Goal: Task Accomplishment & Management: Manage account settings

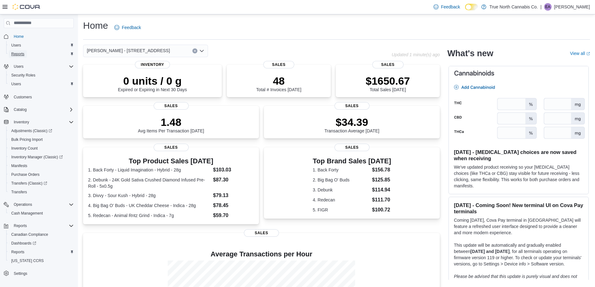
click at [18, 52] on span "Reports" at bounding box center [17, 54] width 13 height 5
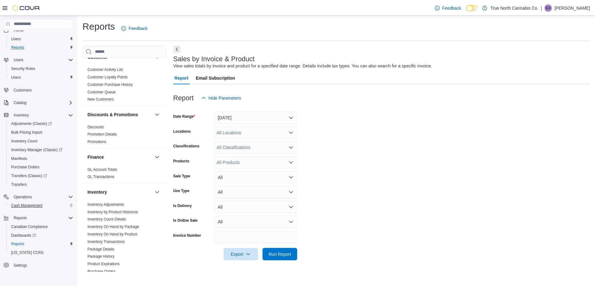
scroll to position [9, 0]
click at [28, 203] on span "Cash Management" at bounding box center [27, 203] width 32 height 5
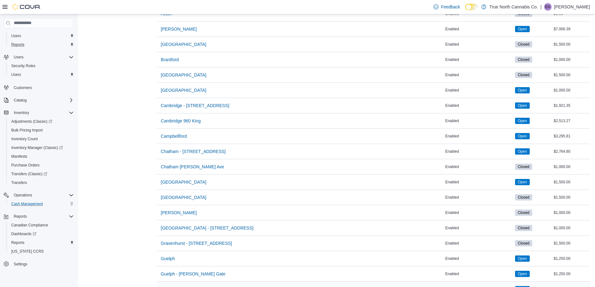
scroll to position [187, 0]
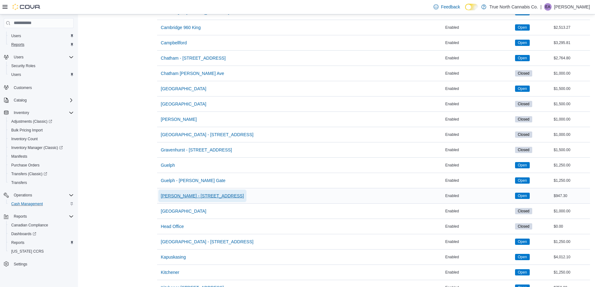
click at [174, 194] on span "[PERSON_NAME] - [STREET_ADDRESS]" at bounding box center [202, 196] width 83 height 6
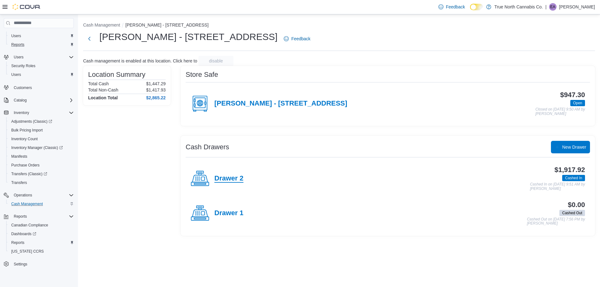
click at [232, 182] on h4 "Drawer 2" at bounding box center [228, 179] width 29 height 8
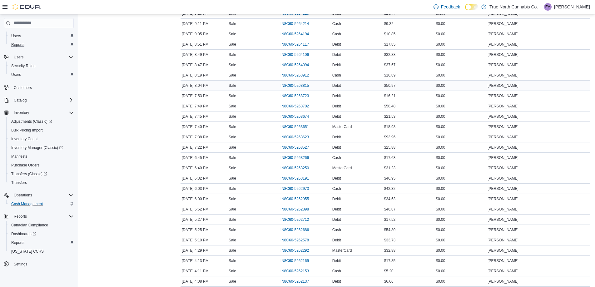
scroll to position [187, 0]
click at [292, 128] on span "IN8C60-5263623" at bounding box center [295, 126] width 28 height 5
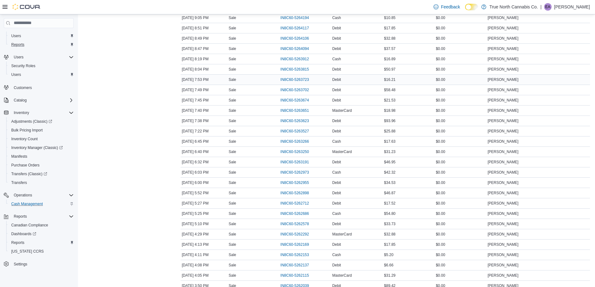
scroll to position [191, 0]
click at [300, 120] on span "IN8C60-5263623" at bounding box center [295, 122] width 28 height 5
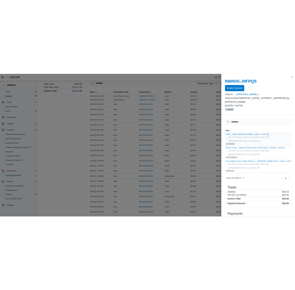
scroll to position [97, 0]
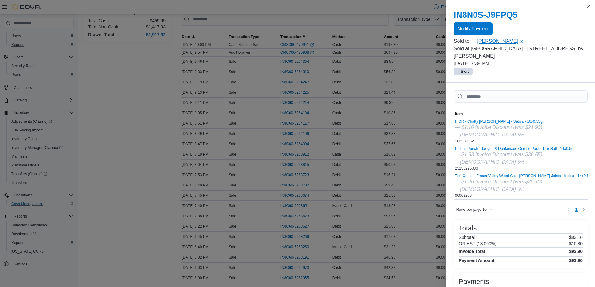
click at [498, 39] on link "Lynn Lemaire (opens in a new tab or window)" at bounding box center [532, 40] width 111 height 7
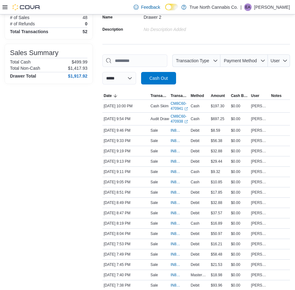
scroll to position [4, 0]
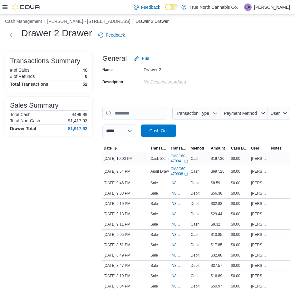
click at [176, 158] on link "CM8C60-470941 (opens in a new tab or window)" at bounding box center [179, 158] width 17 height 10
click at [178, 172] on link "CM8C60-470938 (opens in a new tab or window)" at bounding box center [179, 171] width 17 height 10
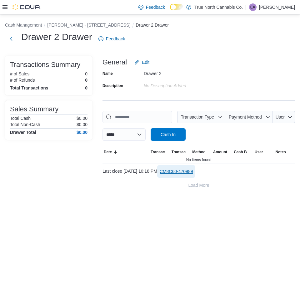
click at [193, 173] on span "CM8C60-470989" at bounding box center [176, 171] width 33 height 6
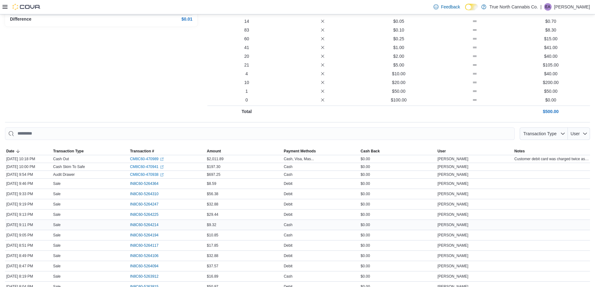
scroll to position [159, 0]
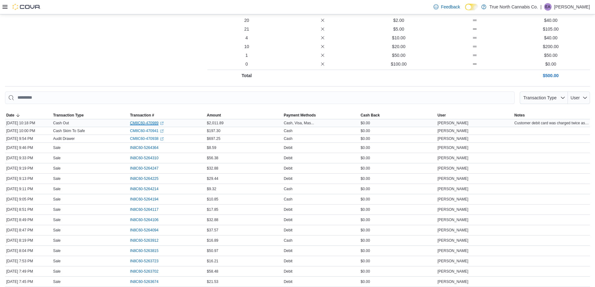
click at [146, 122] on link "CM8C60-470989 (opens in a new tab or window)" at bounding box center [146, 123] width 33 height 5
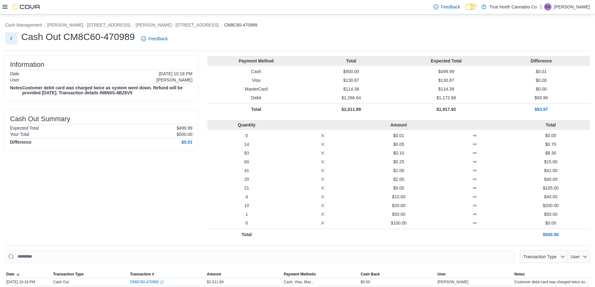
click at [10, 36] on button "Next" at bounding box center [11, 38] width 12 height 12
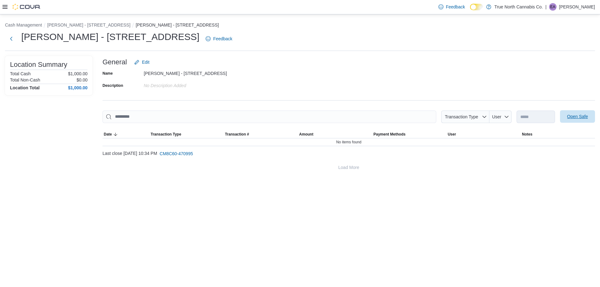
click at [567, 117] on span "Open Safe" at bounding box center [577, 116] width 21 height 6
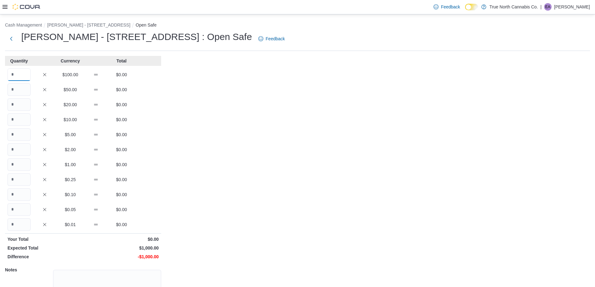
click at [17, 73] on input "Quantity" at bounding box center [18, 74] width 23 height 12
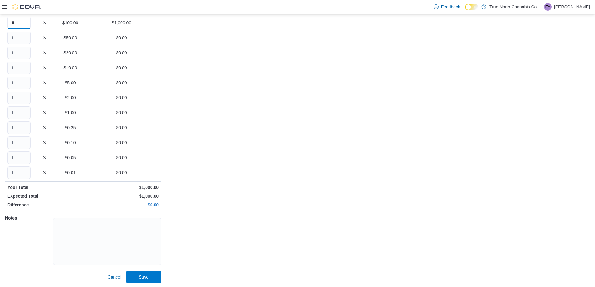
scroll to position [53, 0]
type input "**"
click at [131, 276] on span "Save" at bounding box center [143, 275] width 27 height 12
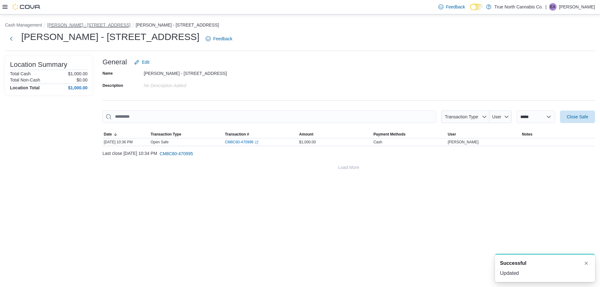
click at [87, 25] on button "[PERSON_NAME] - [STREET_ADDRESS]" at bounding box center [88, 24] width 83 height 5
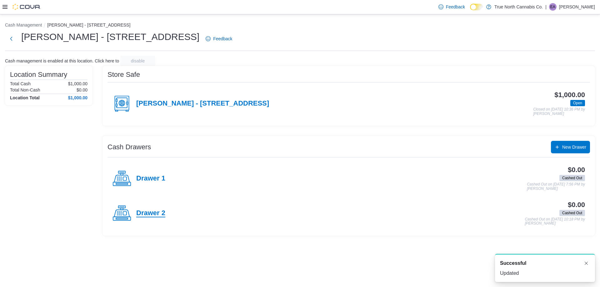
click at [142, 210] on h4 "Drawer 2" at bounding box center [150, 213] width 29 height 8
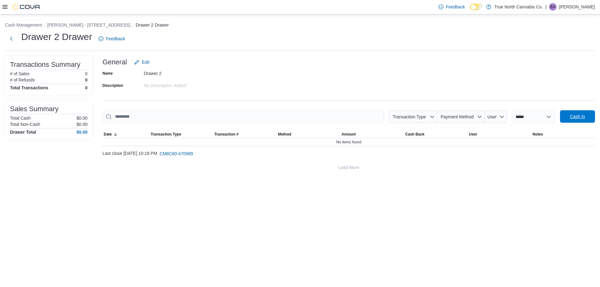
click at [576, 117] on span "Cash In" at bounding box center [577, 116] width 15 height 6
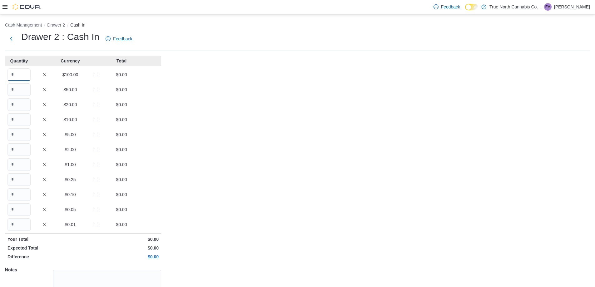
click at [24, 72] on input "Quantity" at bounding box center [18, 74] width 23 height 12
type input "*"
type input "**"
type input "*"
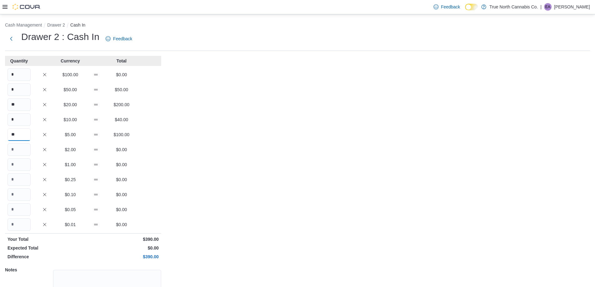
type input "**"
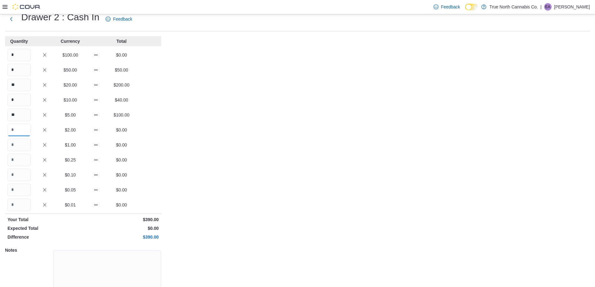
scroll to position [53, 0]
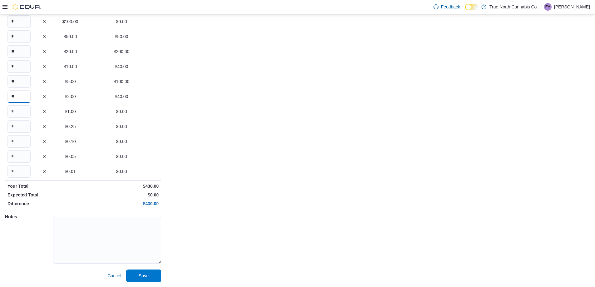
type input "**"
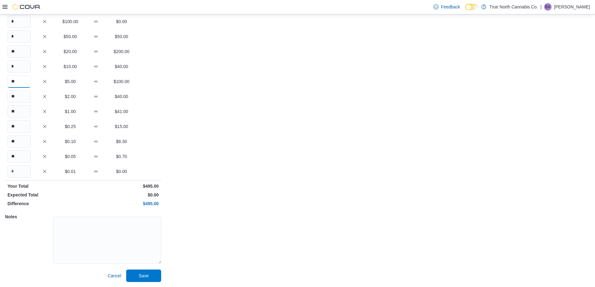
click at [21, 77] on input "**" at bounding box center [18, 81] width 23 height 12
type input "**"
click at [154, 272] on span "Save" at bounding box center [143, 275] width 27 height 12
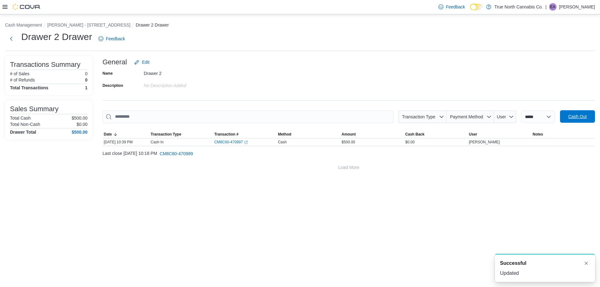
click at [585, 114] on span "Cash Out" at bounding box center [577, 116] width 18 height 6
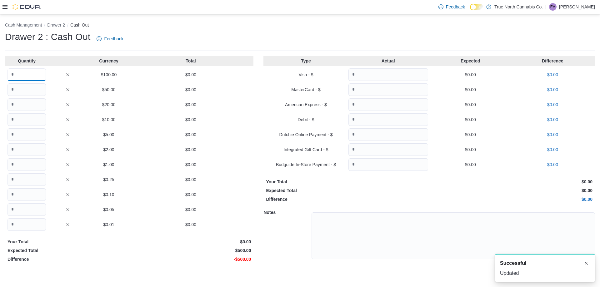
click at [18, 75] on input "Quantity" at bounding box center [26, 74] width 38 height 12
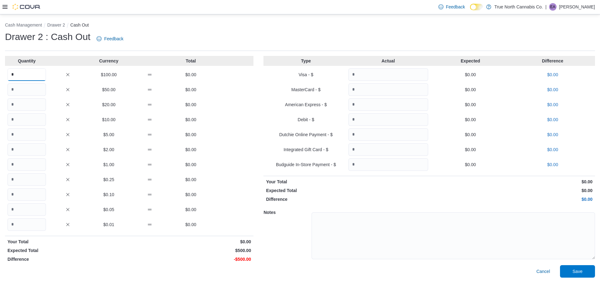
type input "*"
type input "**"
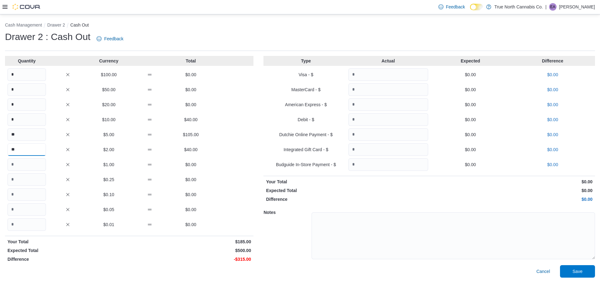
type input "**"
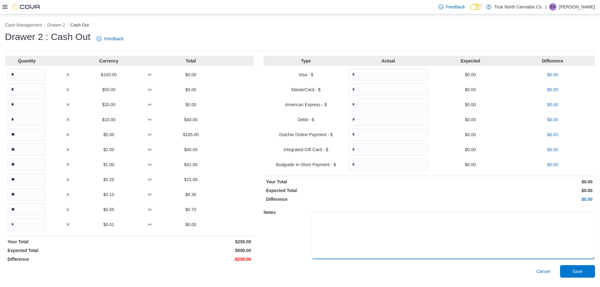
click at [335, 235] on textarea at bounding box center [452, 235] width 283 height 47
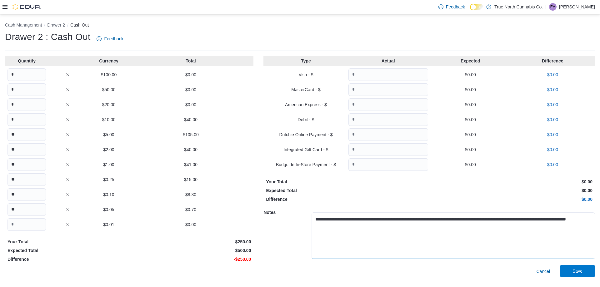
type textarea "**********"
click at [573, 272] on span "Save" at bounding box center [577, 271] width 10 height 6
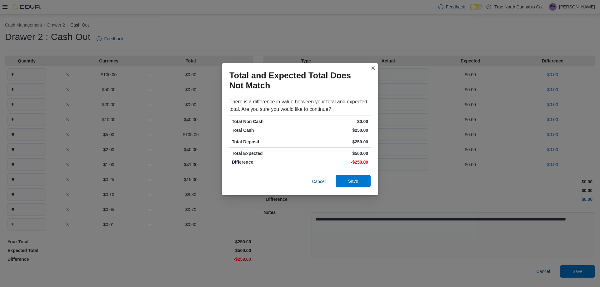
click at [343, 180] on span "Save" at bounding box center [352, 181] width 27 height 12
